Goal: Task Accomplishment & Management: Complete application form

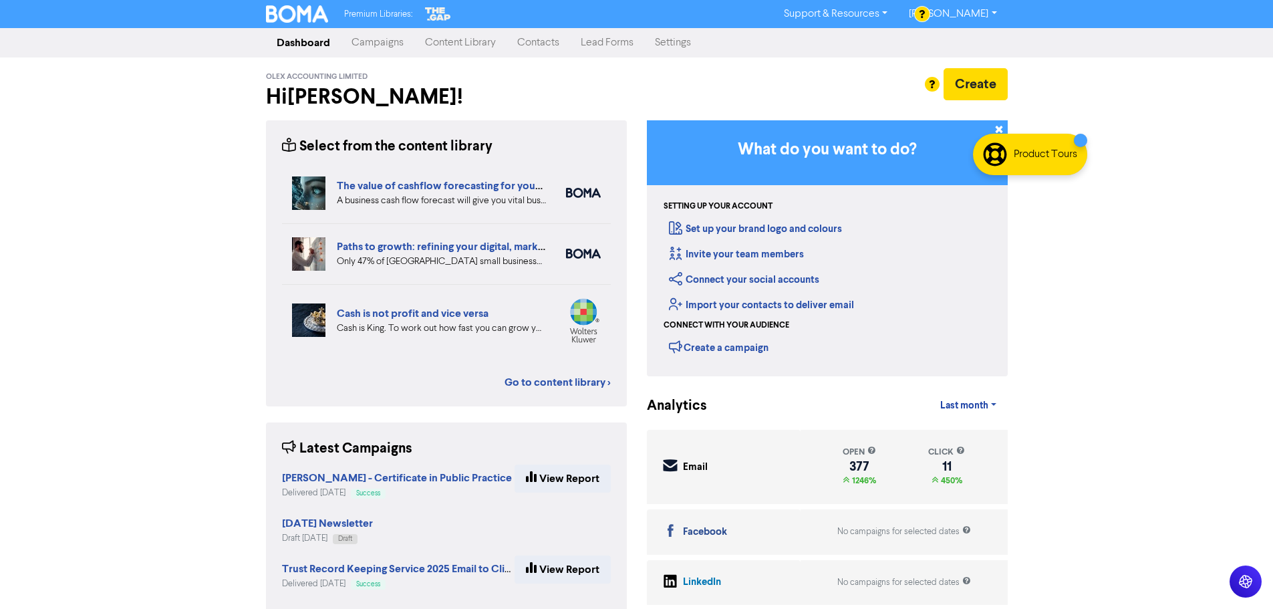
click at [533, 45] on link "Contacts" at bounding box center [538, 42] width 63 height 27
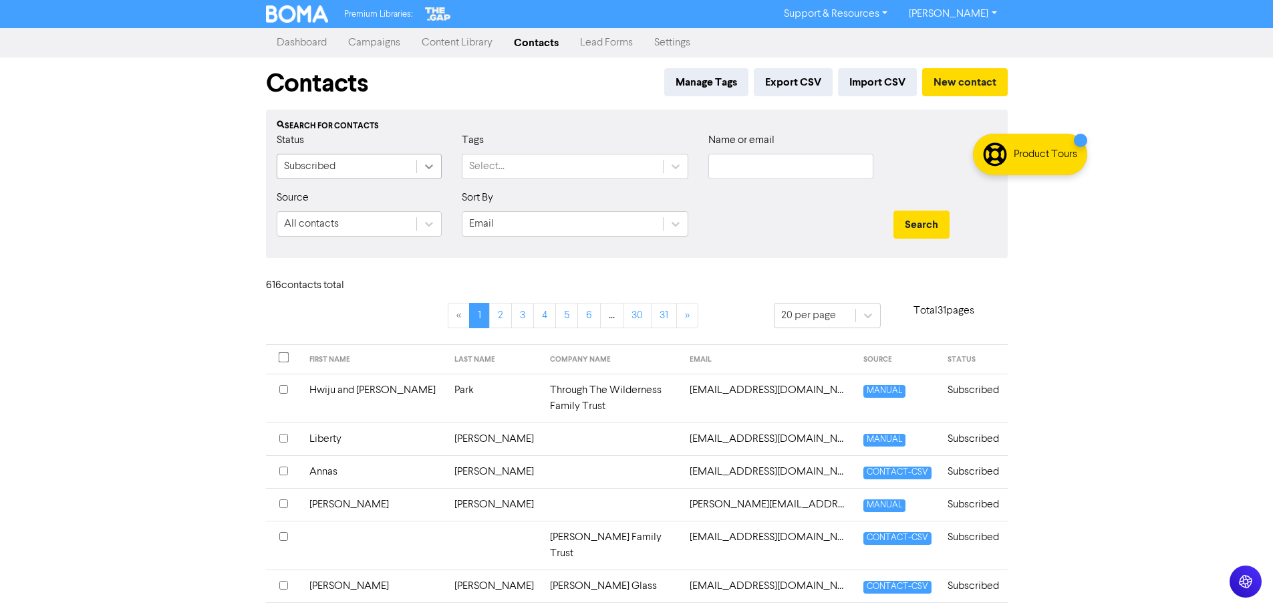
click at [430, 170] on icon at bounding box center [428, 166] width 13 height 13
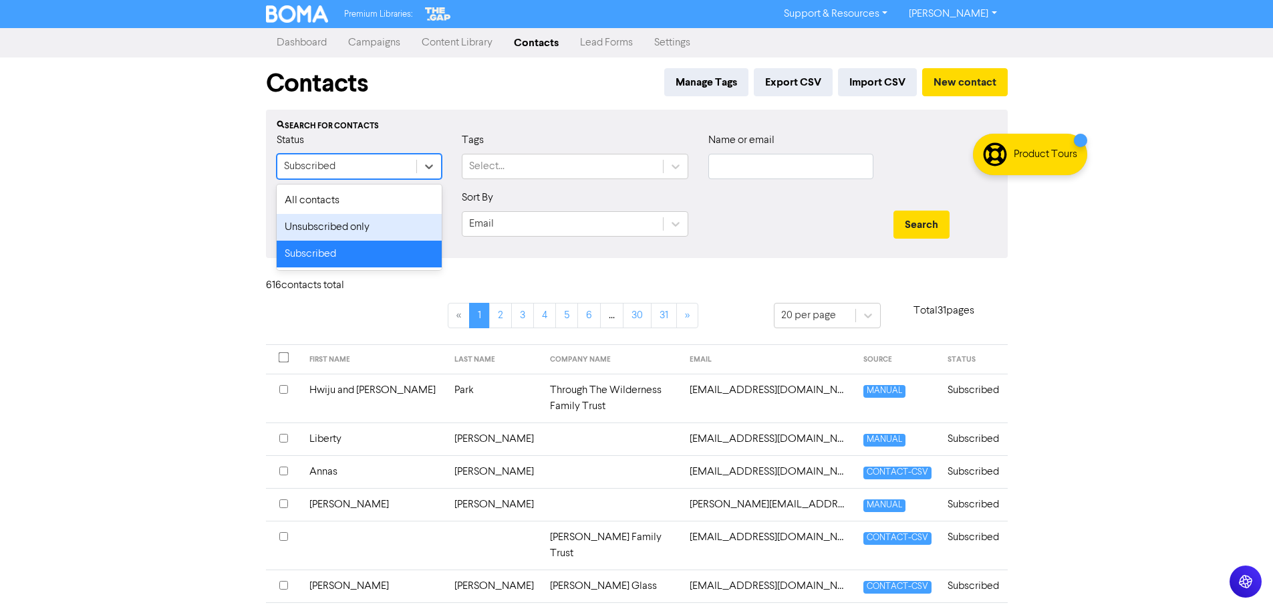
click at [418, 225] on div "Unsubscribed only" at bounding box center [359, 227] width 165 height 27
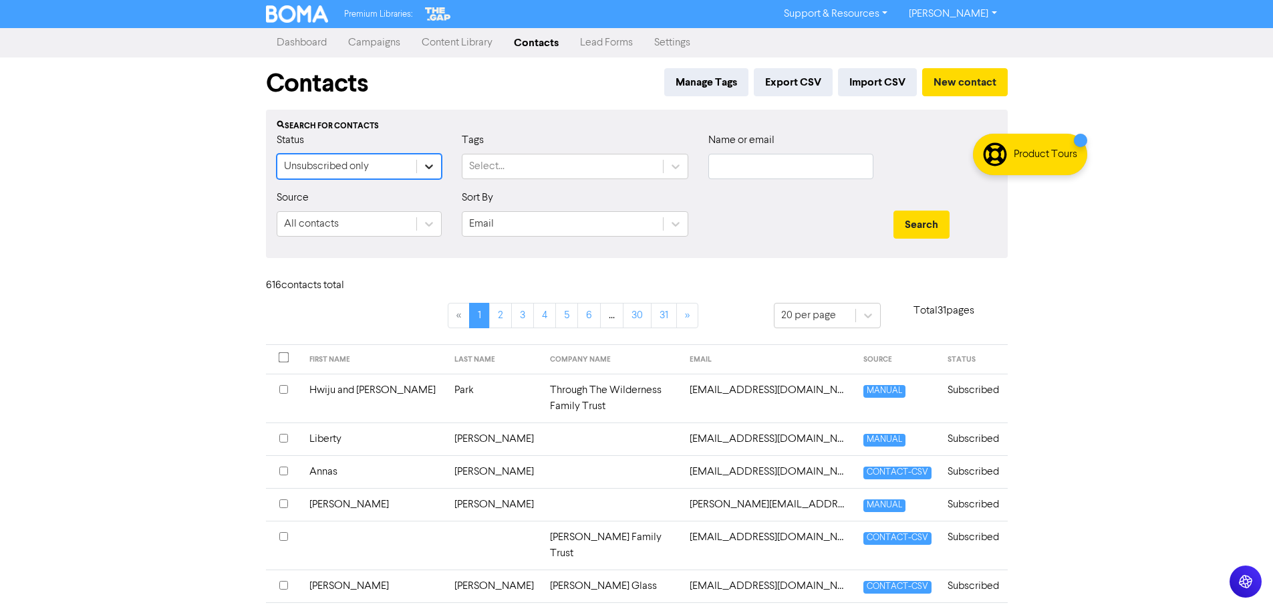
click at [430, 170] on icon at bounding box center [428, 166] width 13 height 13
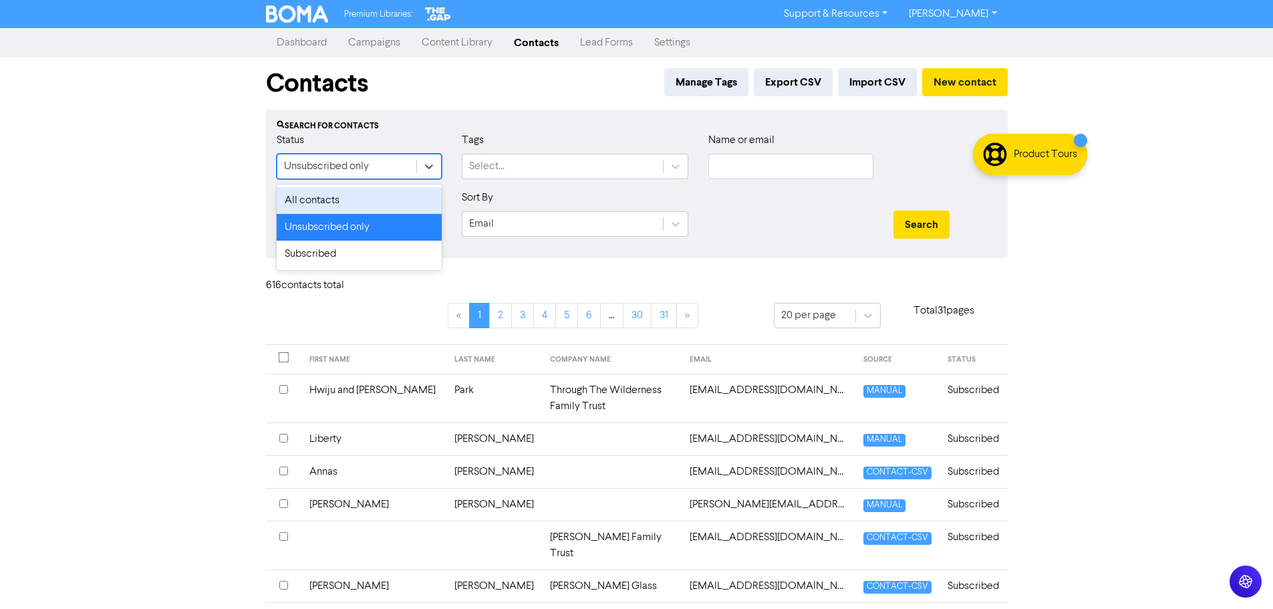
click at [397, 197] on div "All contacts" at bounding box center [359, 200] width 165 height 27
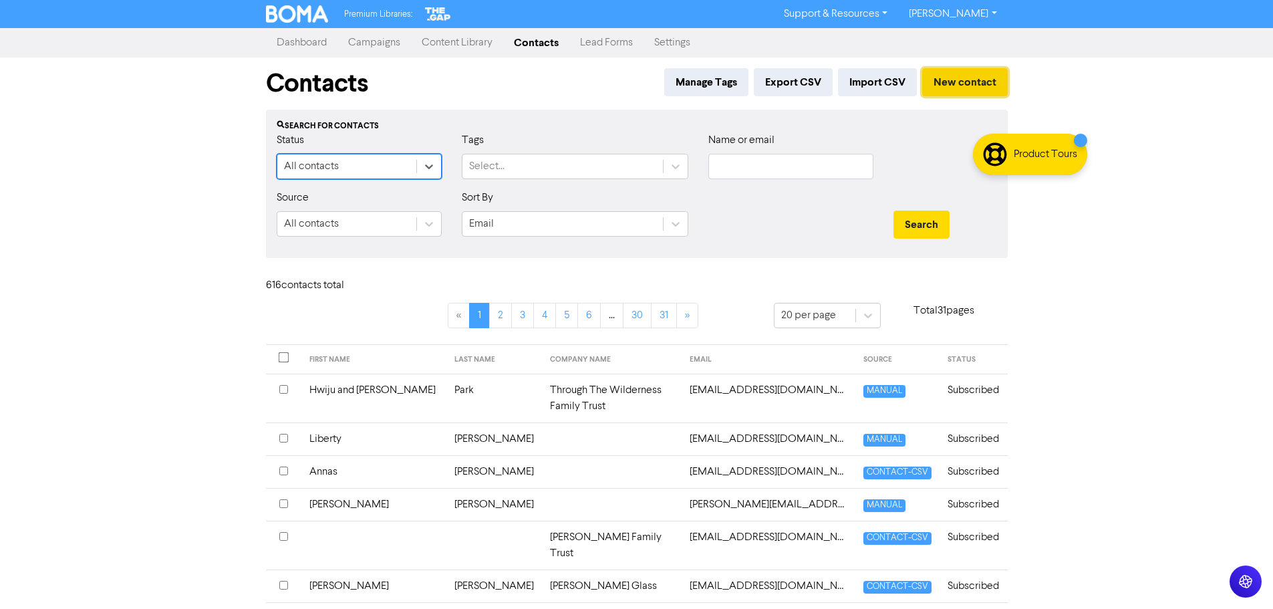
click at [982, 79] on button "New contact" at bounding box center [965, 82] width 86 height 28
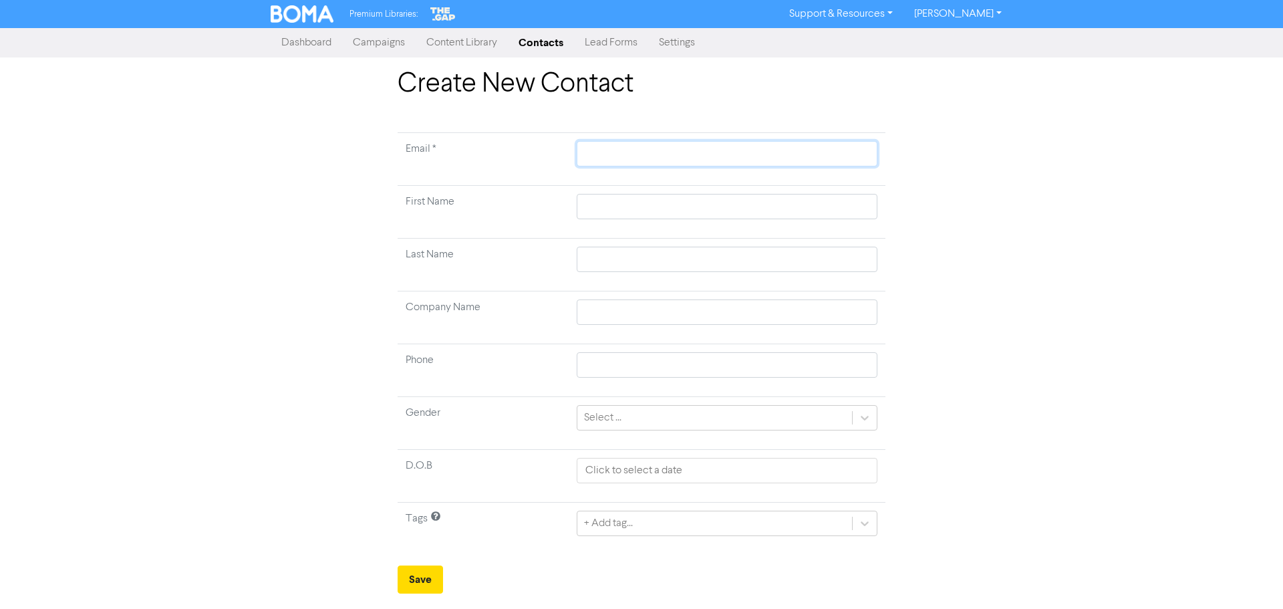
click at [614, 150] on input "text" at bounding box center [727, 153] width 301 height 25
type input "d"
type input "da"
type input "[PERSON_NAME]"
type input "danj"
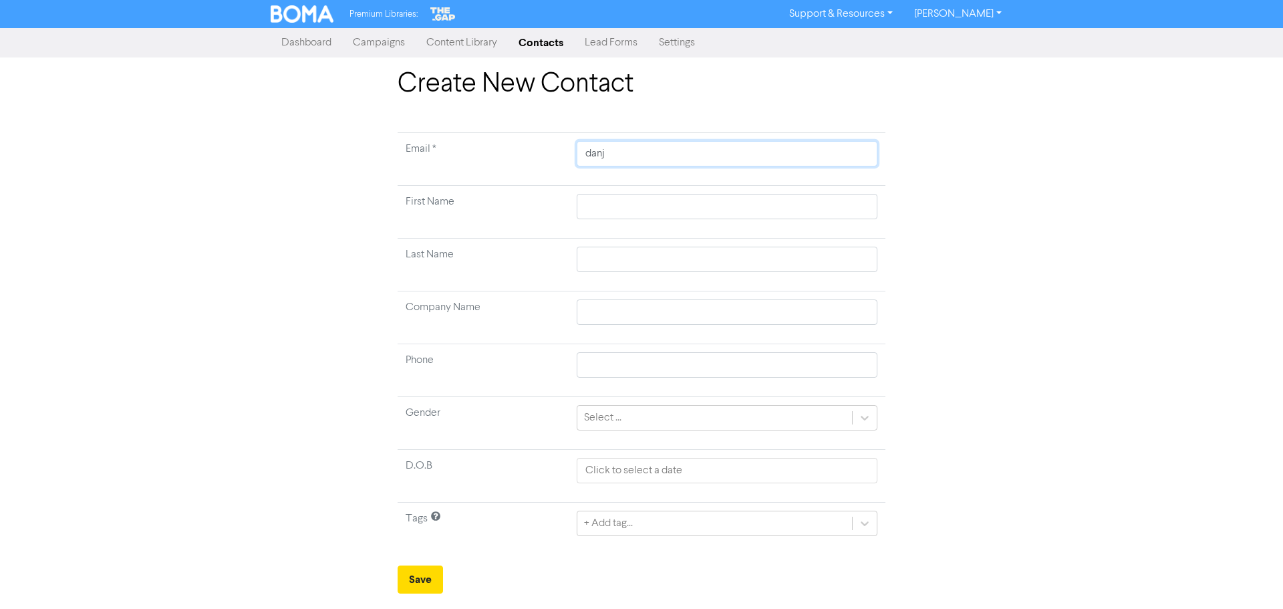
type input "danjk"
type input "danj"
type input "danje"
type input "danjel"
type input "danjell"
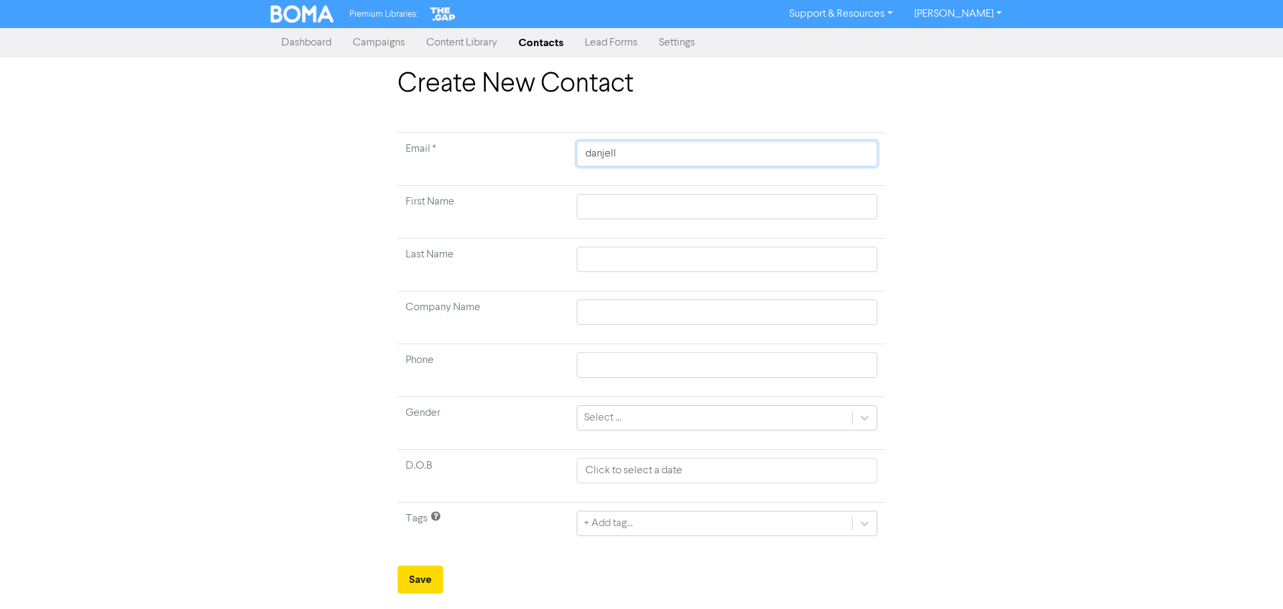
type input "danjelle"
type input "danjelle@"
type input "danjelle@o"
type input "danjelle@ol"
type input "danjelle@ole"
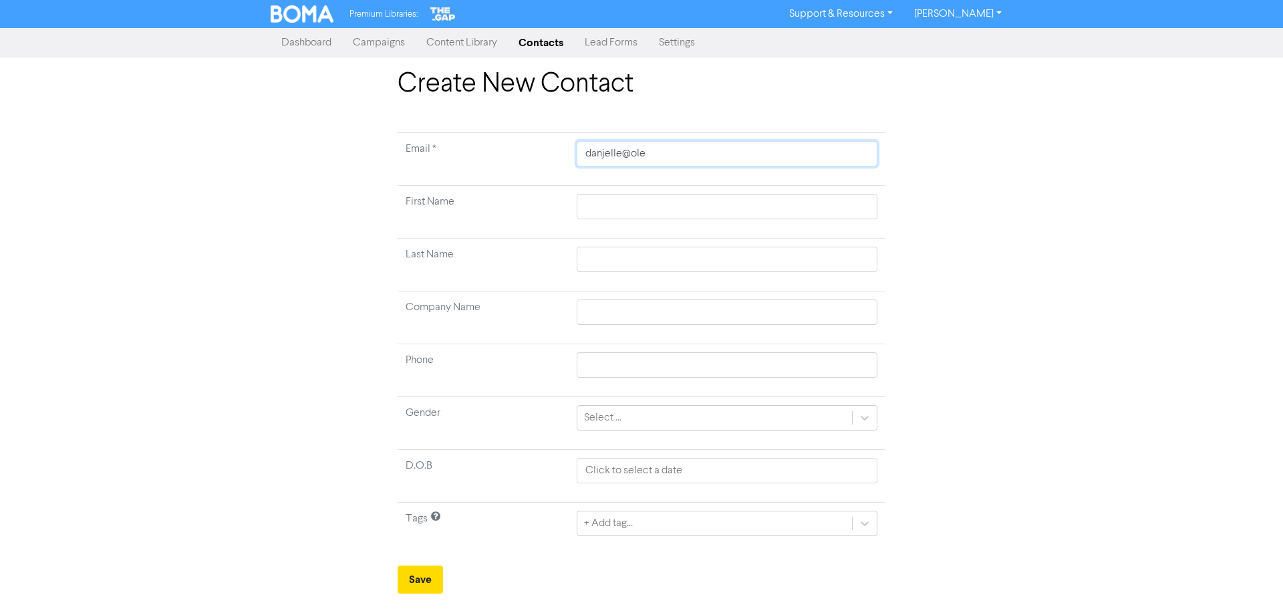
type input "danjelle@olex"
type input "danjelle@[PERSON_NAME]"
type input "danjelle@olexac"
type input "danjelle@olexacc"
type input "danjelle@olexacco"
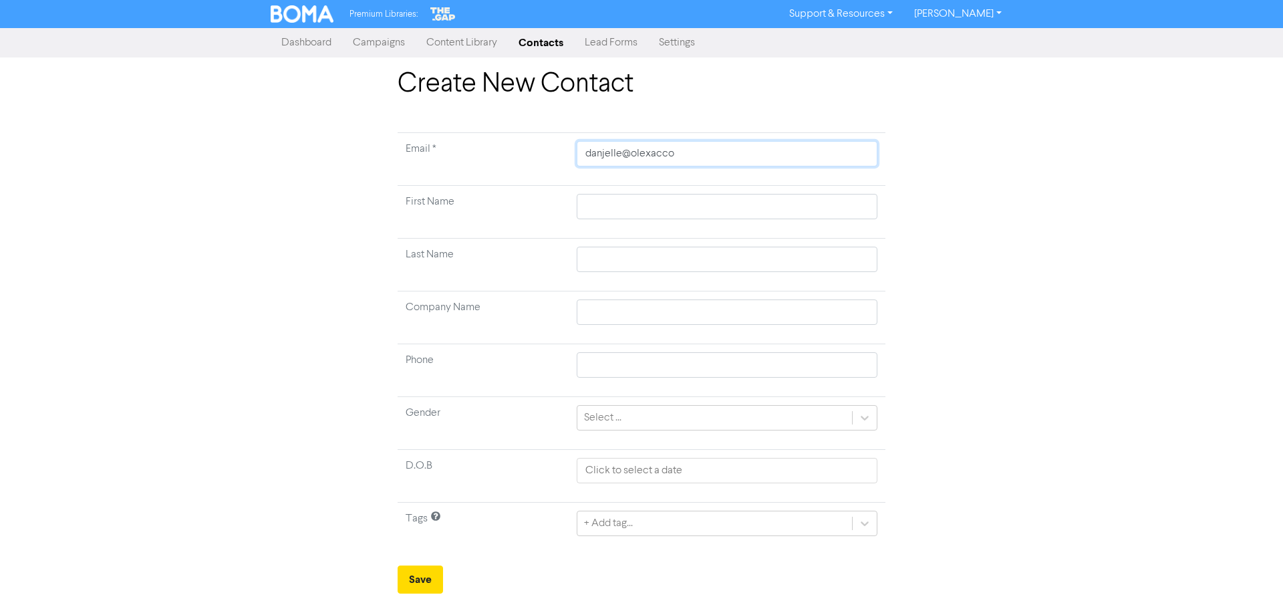
type input "danjelle@olexaccou"
type input "danjelle@olexaccoun"
type input "danjelle@olexaccouni"
type input "danjelle@olexaccounin"
type input "danjelle@olexaccouni"
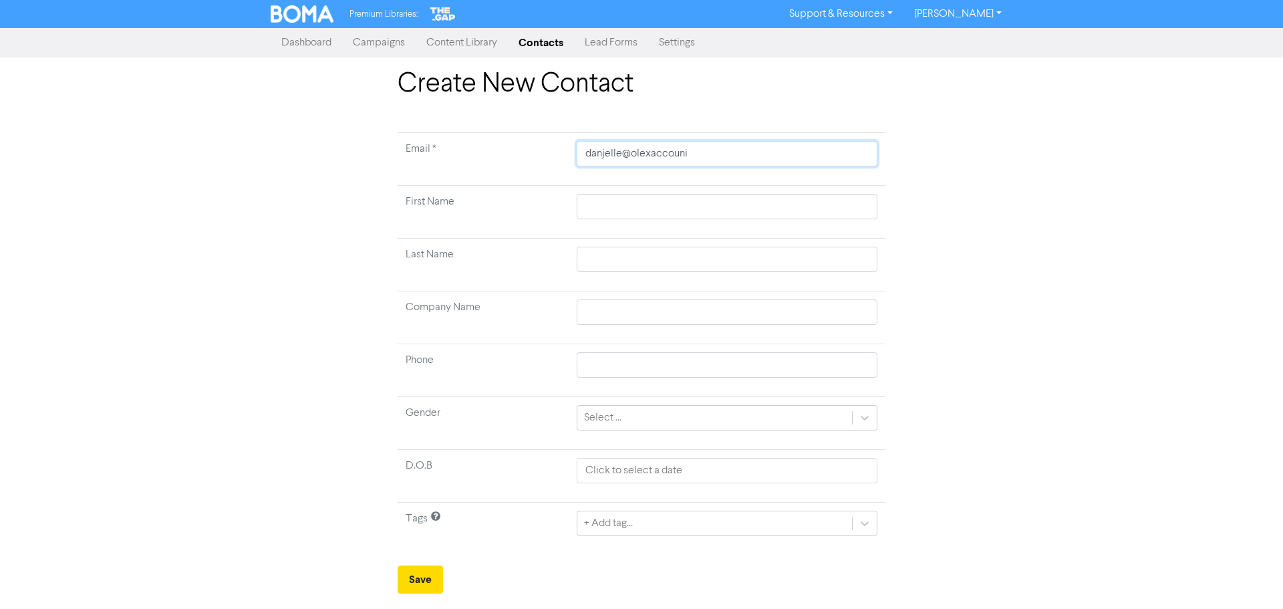
type input "danjelle@olexaccoun"
type input "danjelle@olexaccount"
type input "danjelle@olexaccounti"
type input "danjelle@olexaccountin"
type input "danjelle@olexaccounting"
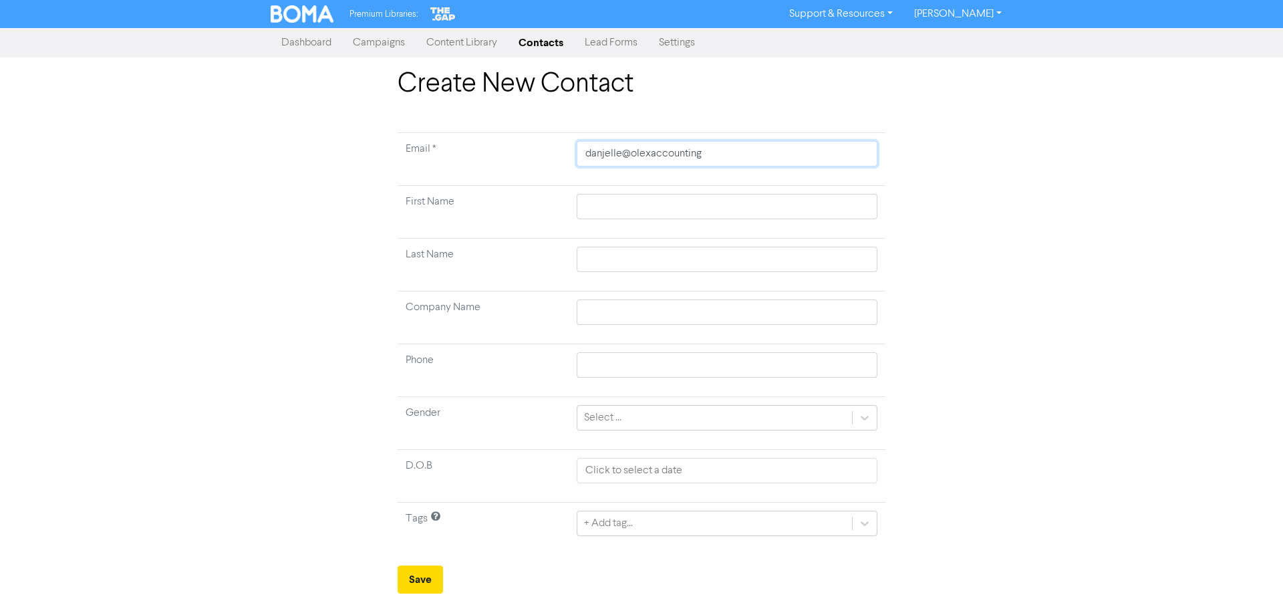
type input "danjelle@olexaccounting."
type input "danjelle@olexaccounting.c"
type input "[EMAIL_ADDRESS][DOMAIN_NAME]"
type input "[EMAIL_ADDRESS][DOMAIN_NAME]."
type input "danjelle@olexaccounting.co.n"
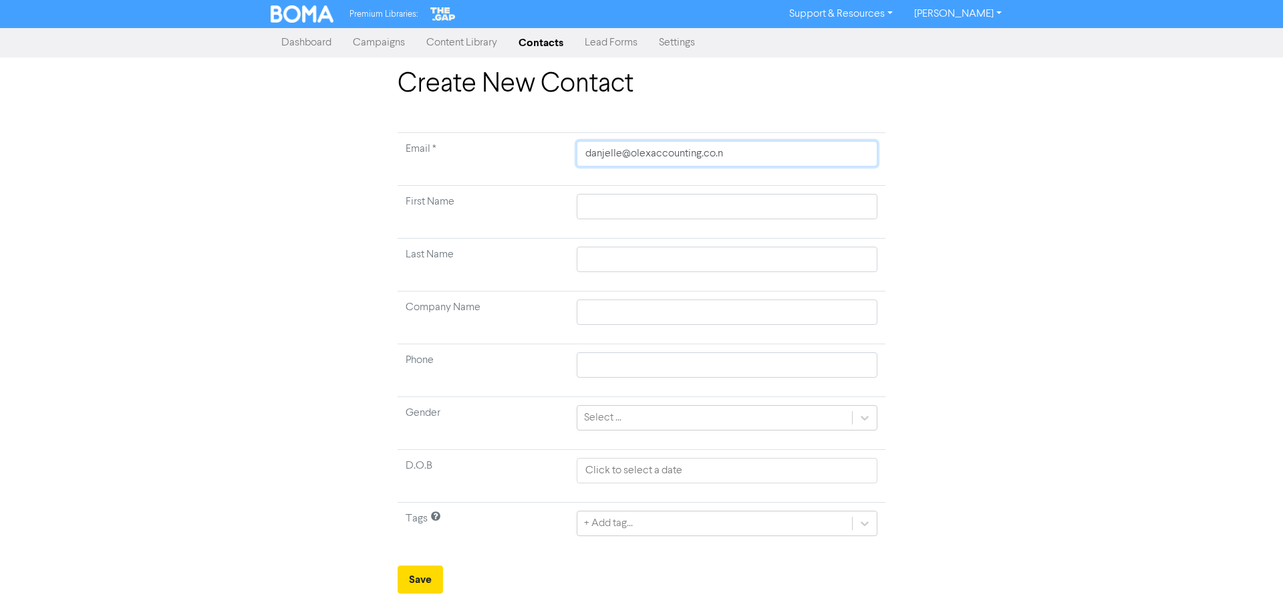
type input "[EMAIL_ADDRESS][DOMAIN_NAME]"
type input "D"
type input "Da"
type input "[PERSON_NAME]"
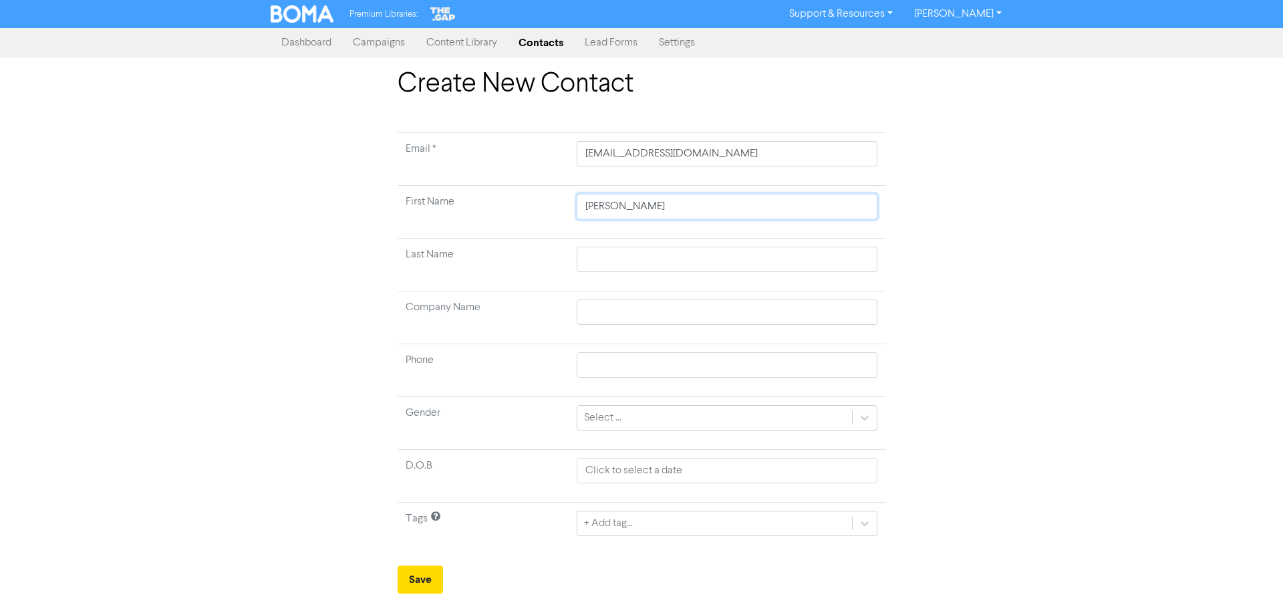
type input "Danj"
type input "Danje"
type input "Danjel"
type input "Danjell"
type input "Danjelle"
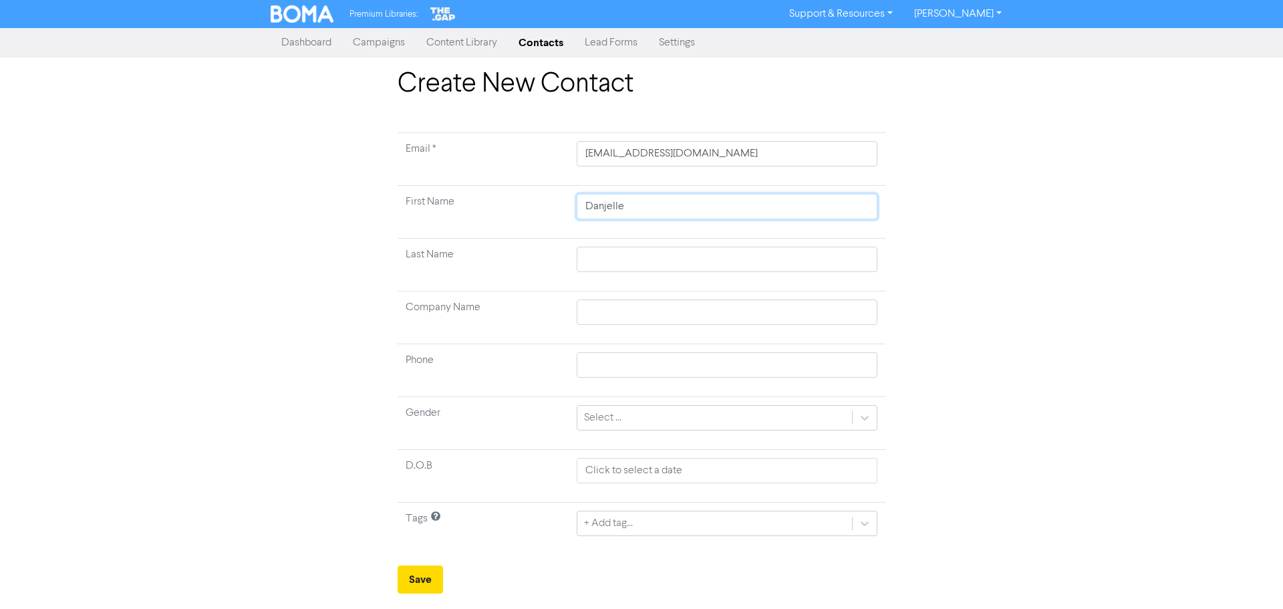
type input "Danjelle"
type input "M"
type input "Mc"
type input "McK"
type input "McKa"
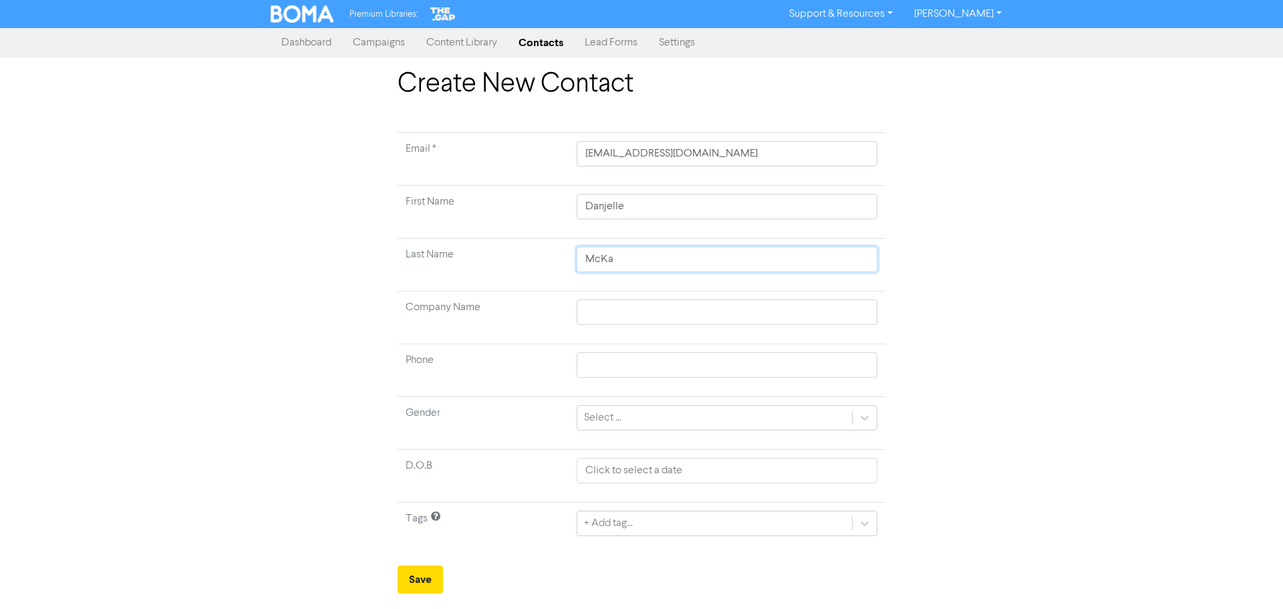
type input "McKau"
type input "McKa"
type input "[PERSON_NAME]"
type input "S"
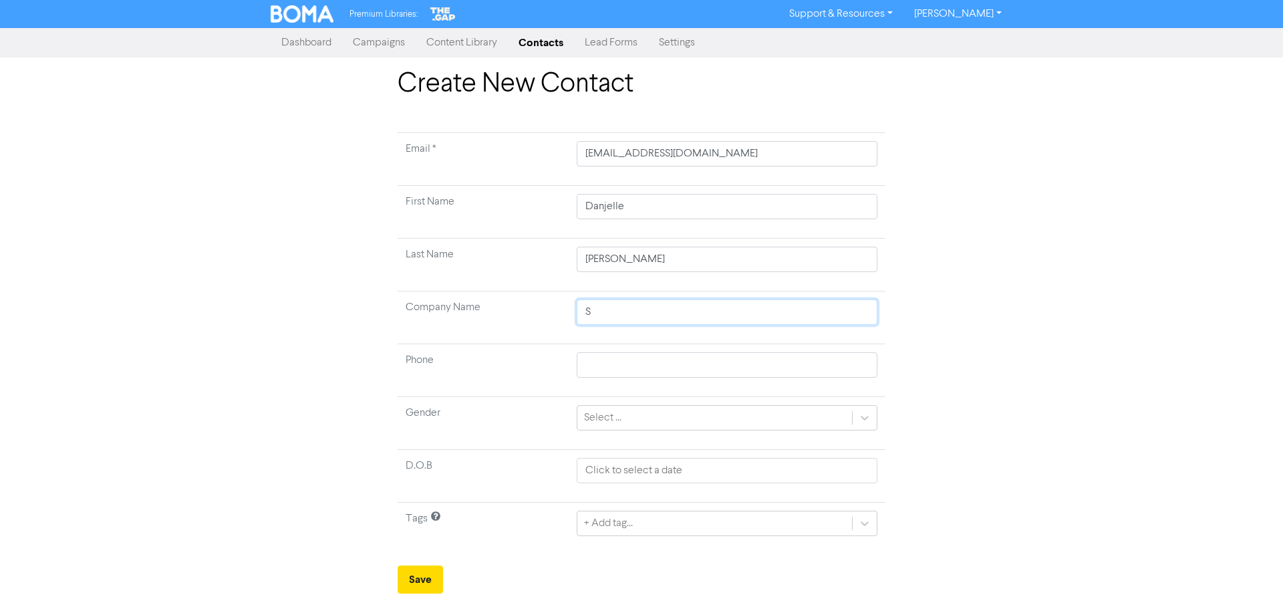
type input "St"
type input "Sta"
type input "Stad"
click at [432, 579] on button "Save" at bounding box center [420, 579] width 45 height 28
